Goal: Task Accomplishment & Management: Use online tool/utility

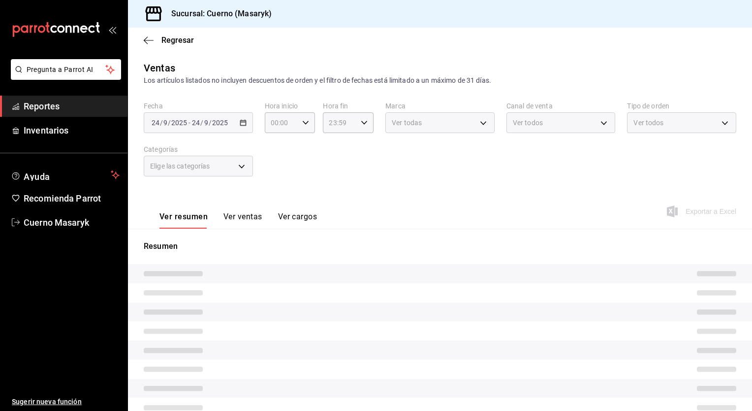
type input "05:00"
type input "PARROT,UBER_EATS,RAPPI,DIDI_FOOD,ONLINE"
click at [238, 126] on div "[DATE] [DATE] - [DATE] [DATE]" at bounding box center [198, 122] width 109 height 21
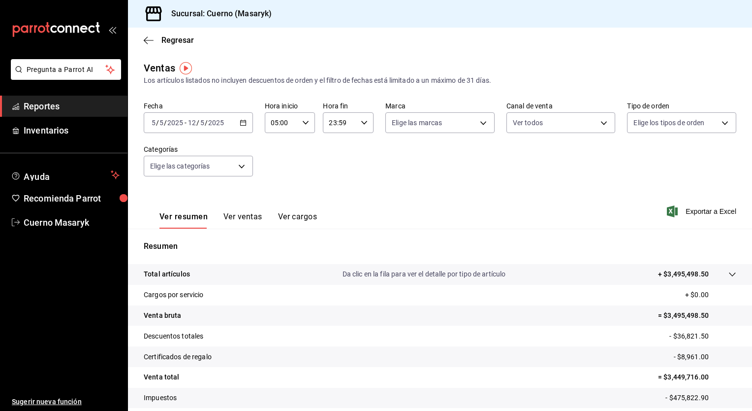
click at [241, 123] on icon "button" at bounding box center [243, 122] width 7 height 7
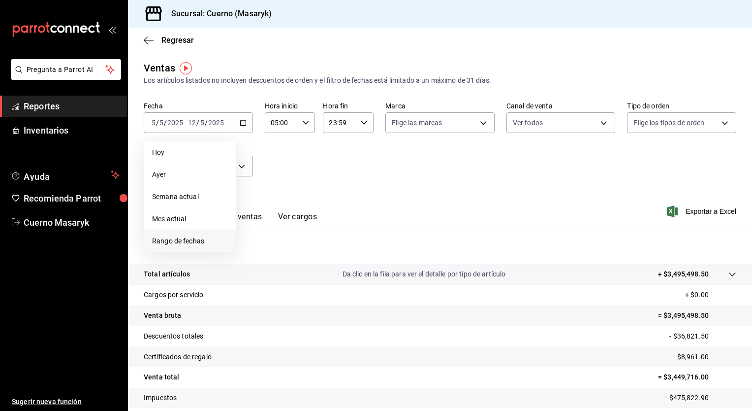
click at [185, 237] on span "Rango de fechas" at bounding box center [190, 241] width 76 height 10
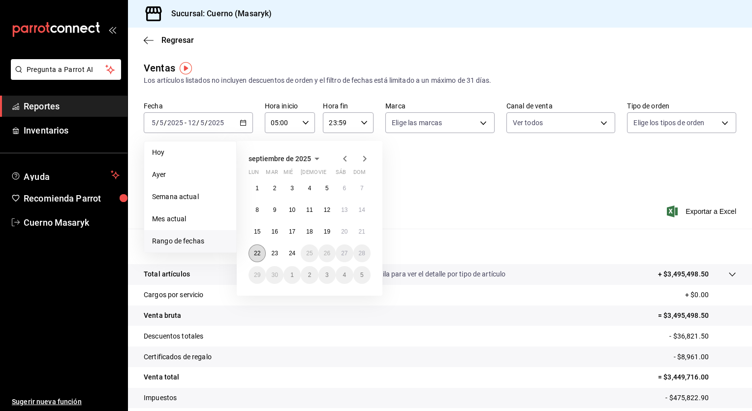
click at [258, 252] on abbr "22" at bounding box center [257, 253] width 6 height 7
click at [287, 254] on button "24" at bounding box center [292, 253] width 17 height 18
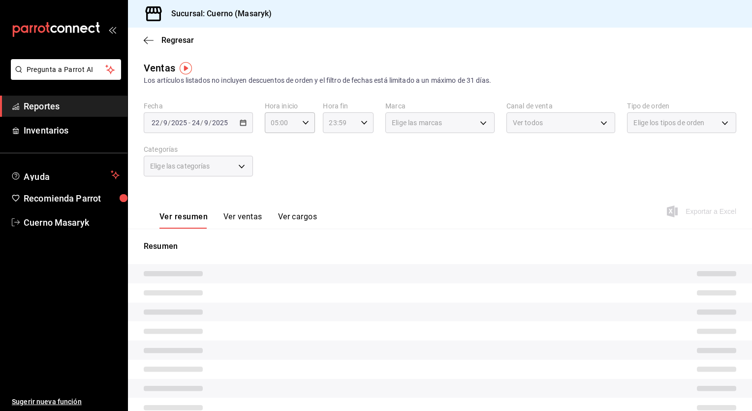
click at [370, 123] on div "23:59 Hora fin" at bounding box center [348, 122] width 51 height 21
click at [355, 123] on div at bounding box center [376, 205] width 752 height 411
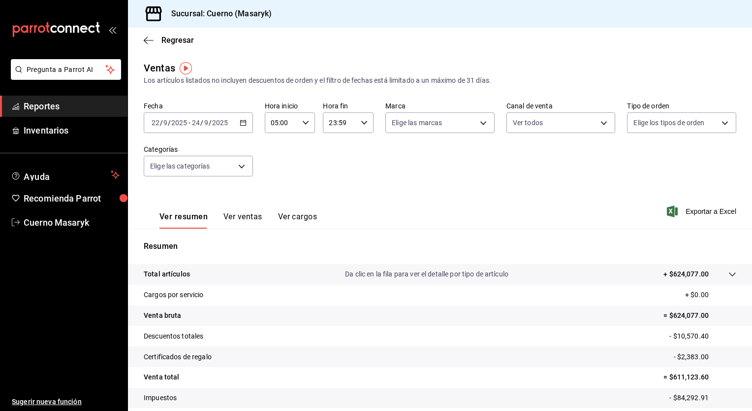
click at [355, 123] on div "23:59 Hora fin" at bounding box center [348, 122] width 51 height 21
click at [332, 178] on button "05" at bounding box center [333, 182] width 21 height 20
click at [359, 146] on span "00" at bounding box center [358, 148] width 9 height 8
type input "05:00"
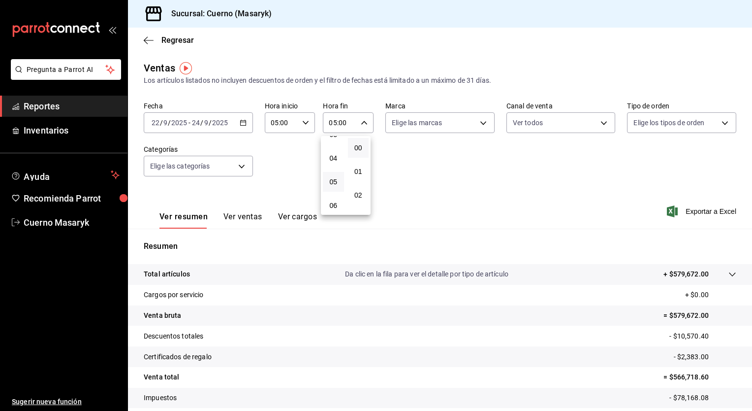
click at [445, 127] on div at bounding box center [376, 205] width 752 height 411
click at [445, 127] on body "Pregunta a Parrot AI Reportes Inventarios Ayuda Recomienda Parrot Cuerno Masary…" at bounding box center [376, 205] width 752 height 411
click at [446, 150] on li "Ver todas" at bounding box center [436, 159] width 107 height 29
type input "4ea0d660-02b3-4785-bb88-48b5ef6e196c"
checkbox input "true"
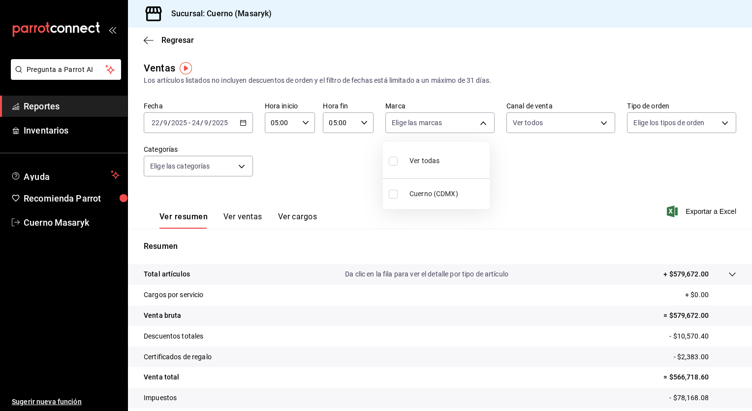
checkbox input "true"
click at [552, 123] on div at bounding box center [376, 205] width 752 height 411
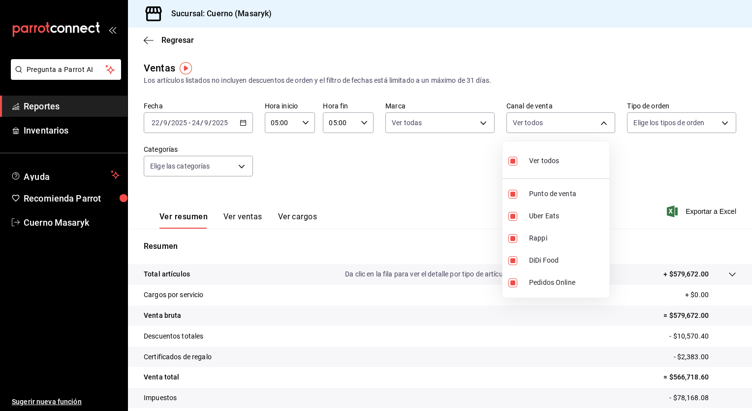
click at [552, 123] on body "Pregunta a Parrot AI Reportes Inventarios Ayuda Recomienda Parrot Cuerno Masary…" at bounding box center [376, 205] width 752 height 411
click at [681, 115] on div at bounding box center [376, 205] width 752 height 411
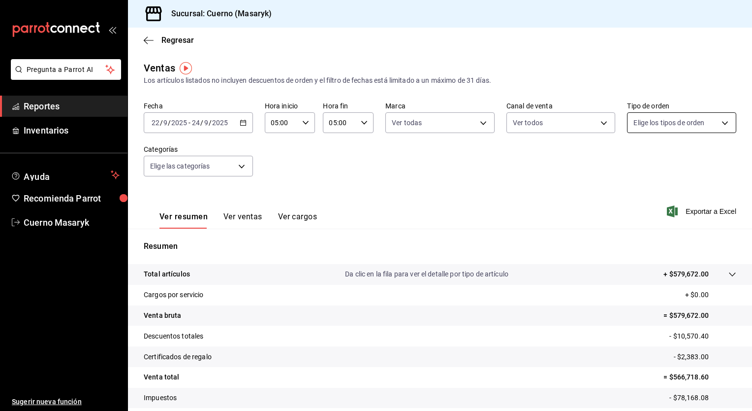
click at [681, 120] on body "Pregunta a Parrot AI Reportes Inventarios Ayuda Recomienda Parrot Cuerno Masary…" at bounding box center [376, 205] width 752 height 411
click at [658, 157] on span "Ver todos" at bounding box center [663, 161] width 30 height 10
type input "d8208262-291b-4595-bbfa-ed1e8660efdb,73ecdc8a-b505-4242-b24a-d5f1595b9b0a,EXTER…"
checkbox input "true"
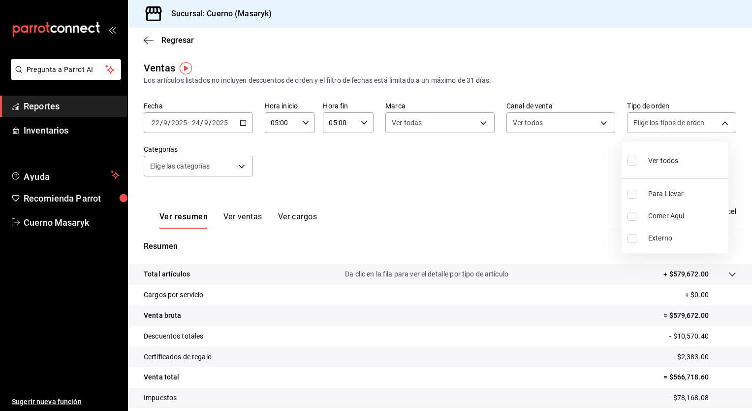
checkbox input "true"
click at [378, 157] on div at bounding box center [376, 205] width 752 height 411
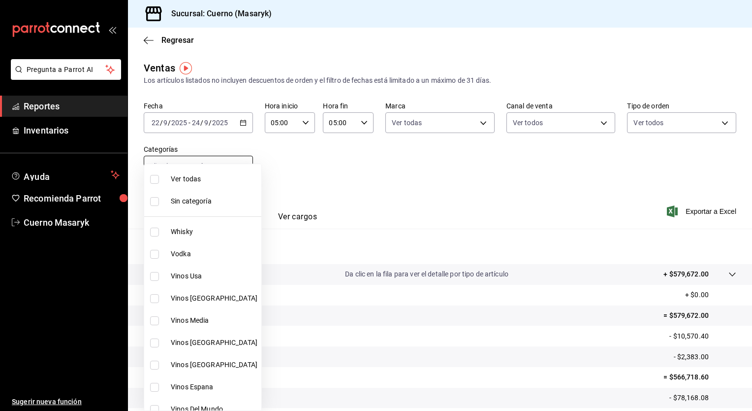
click at [238, 170] on body "Pregunta a Parrot AI Reportes Inventarios Ayuda Recomienda Parrot Cuerno Masary…" at bounding box center [376, 205] width 752 height 411
click at [224, 181] on span "Ver todas" at bounding box center [214, 179] width 87 height 10
type input "c67b51a2-384c-483e-a5be-40afd3eac247,ec1a4520-4a99-4810-921e-4abf40ebc8c6,cd2d5…"
checkbox input "true"
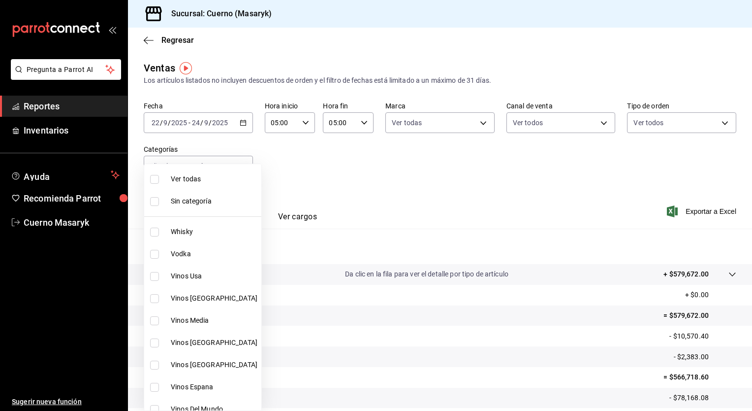
checkbox input "true"
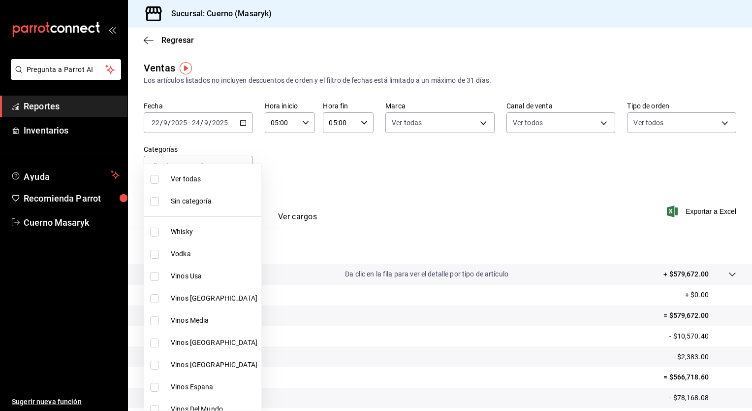
checkbox input "true"
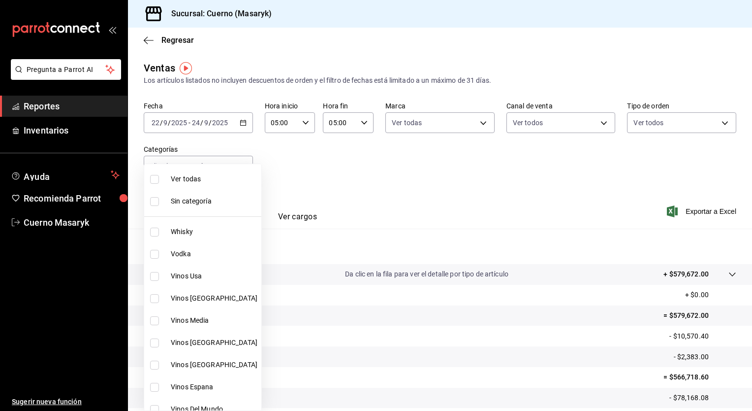
checkbox input "true"
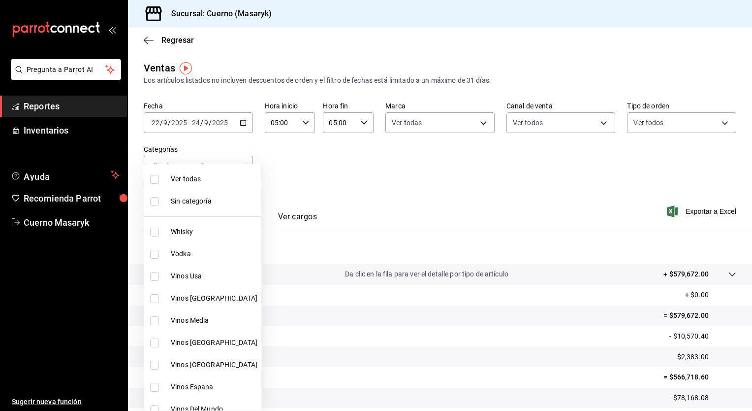
checkbox input "true"
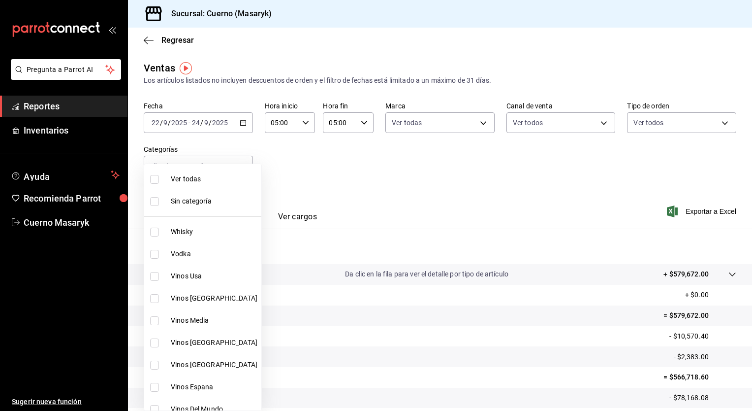
checkbox input "true"
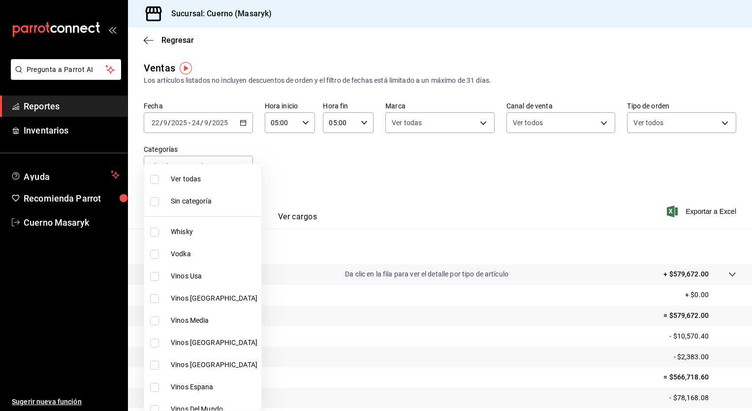
checkbox input "true"
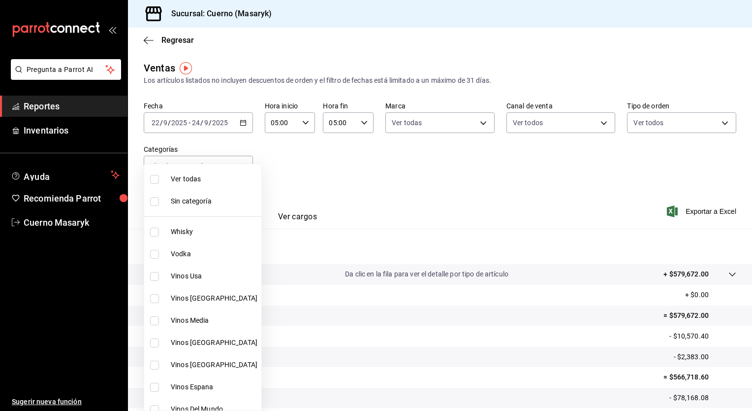
checkbox input "true"
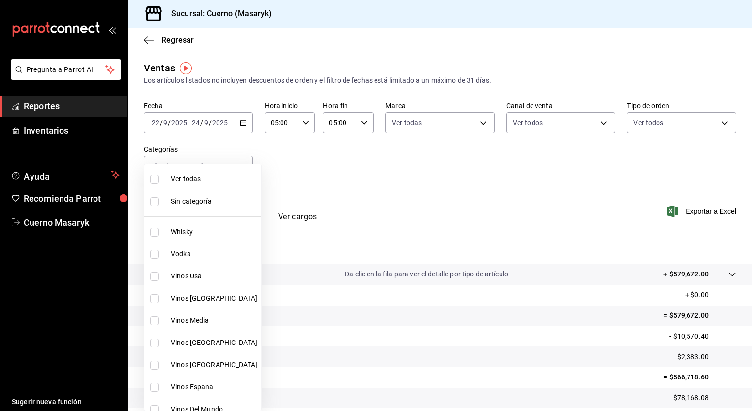
checkbox input "true"
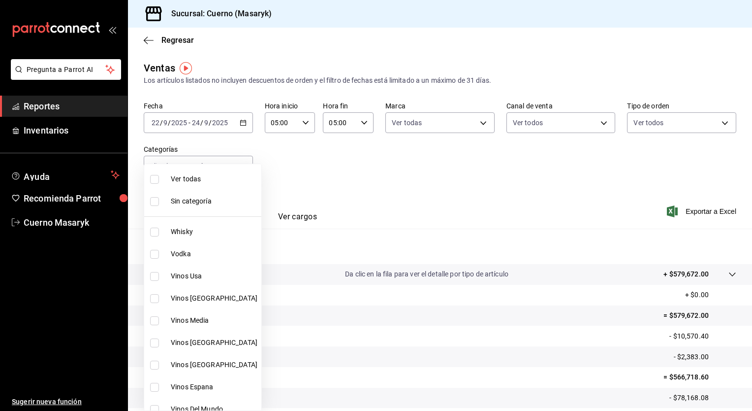
checkbox input "true"
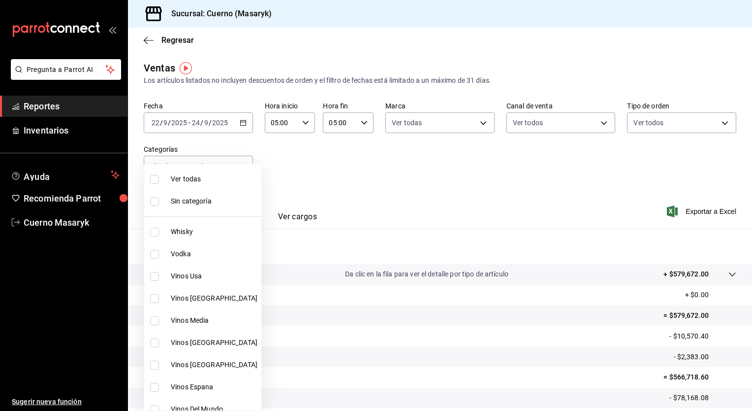
checkbox input "true"
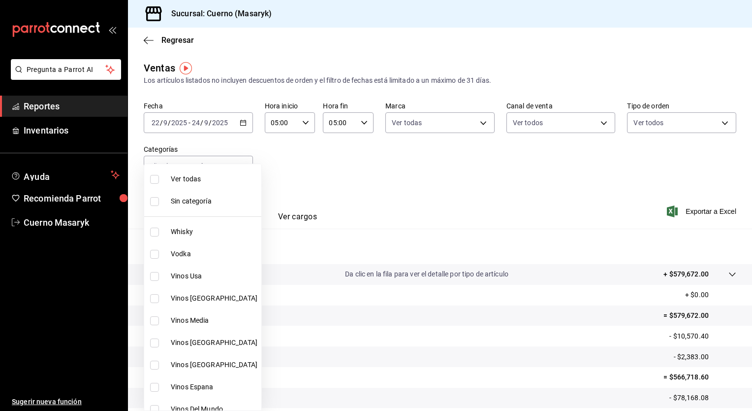
checkbox input "true"
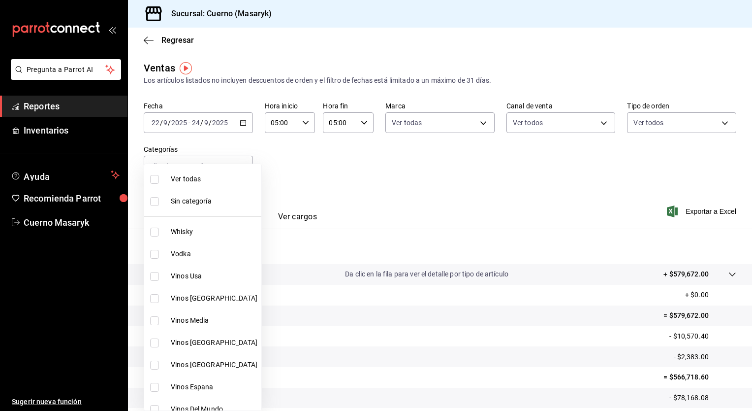
checkbox input "true"
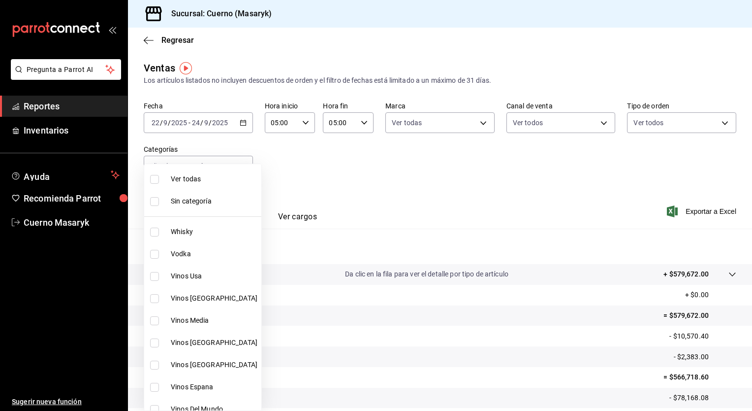
checkbox input "true"
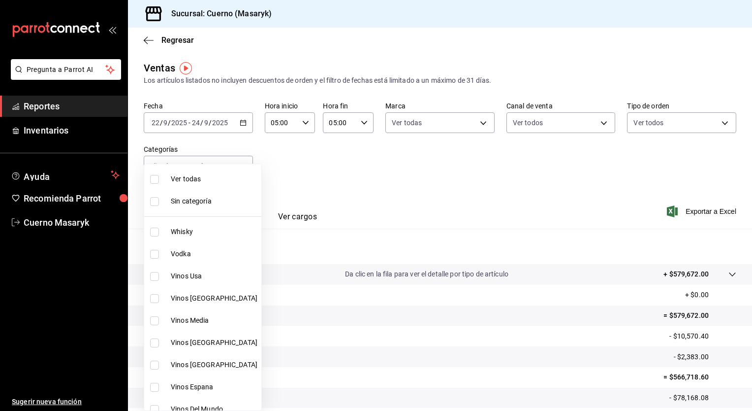
checkbox input "true"
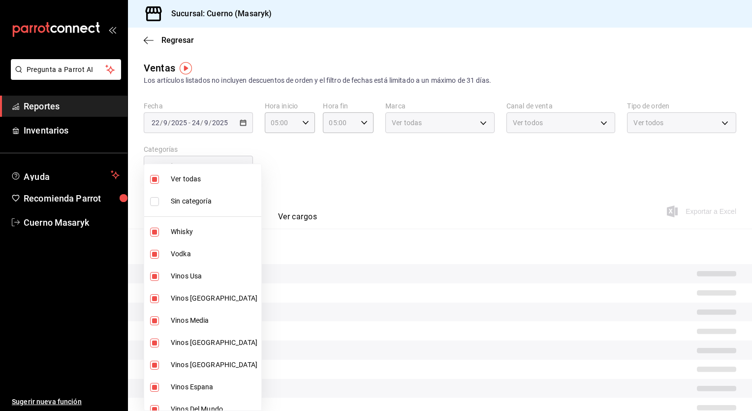
click at [387, 195] on div at bounding box center [376, 205] width 752 height 411
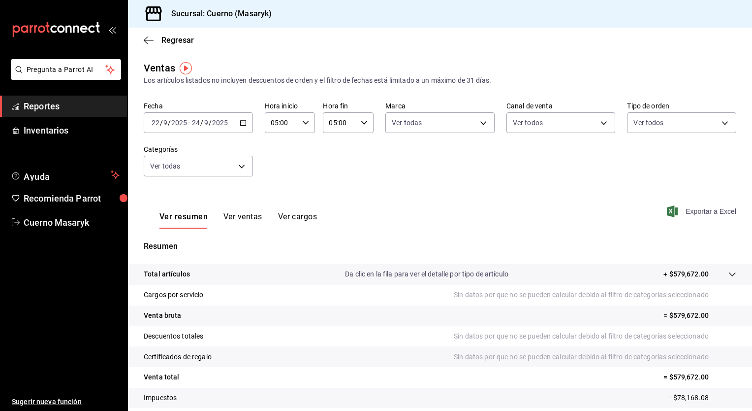
click at [691, 209] on span "Exportar a Excel" at bounding box center [702, 211] width 67 height 12
